Goal: Navigation & Orientation: Find specific page/section

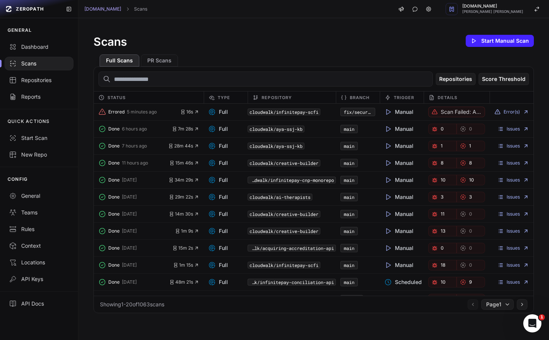
click at [126, 1] on div "[DOMAIN_NAME] Scans [DOMAIN_NAME] [PERSON_NAME] [PERSON_NAME]" at bounding box center [313, 9] width 470 height 18
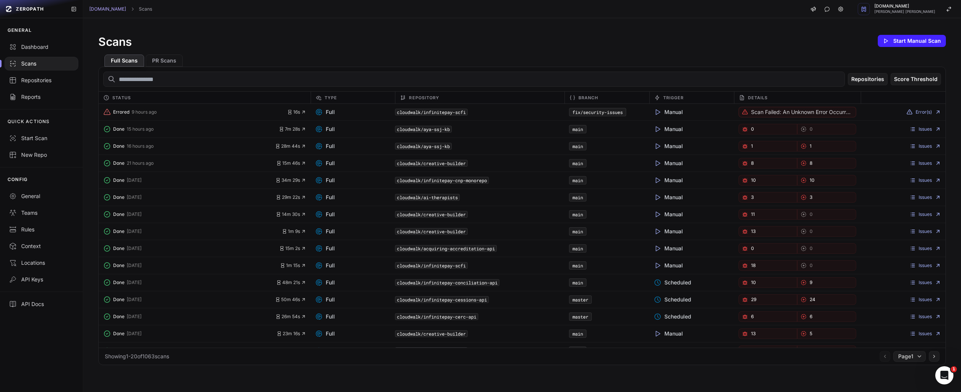
click at [168, 65] on button "PR Scans" at bounding box center [164, 60] width 37 height 12
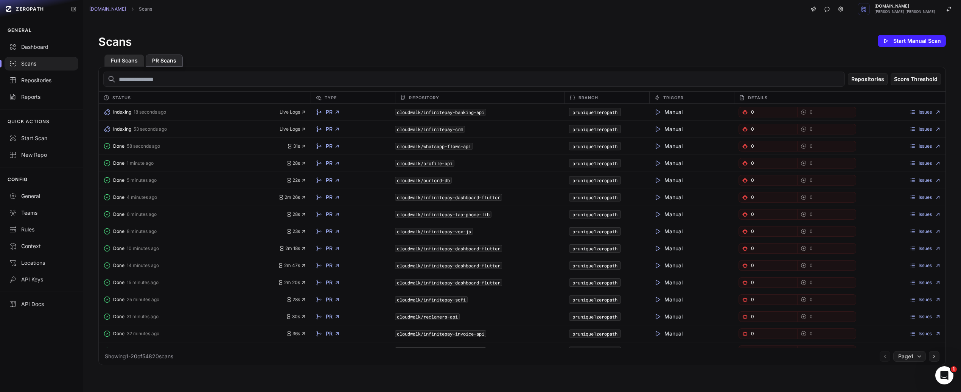
click at [126, 60] on button "Full Scans" at bounding box center [124, 60] width 40 height 12
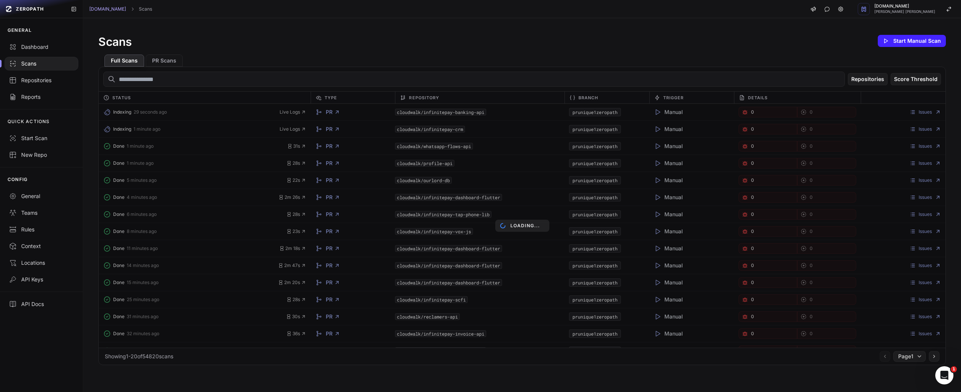
click at [249, 32] on div "Scans Start Manual Scan Full Scans PR Scans Repositories Score Threshold Status…" at bounding box center [522, 199] width 878 height 362
